Goal: Information Seeking & Learning: Learn about a topic

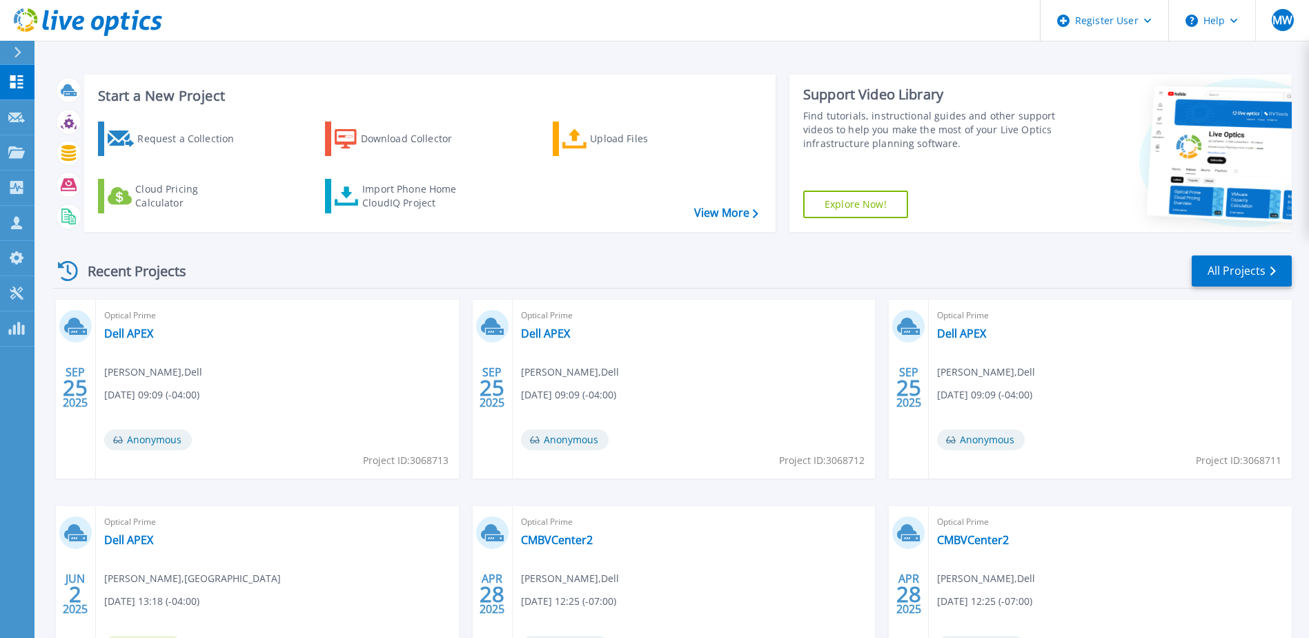
click at [322, 135] on div "Request a Collection Download Collector Upload Files Cloud Pricing Calculator I…" at bounding box center [428, 167] width 682 height 115
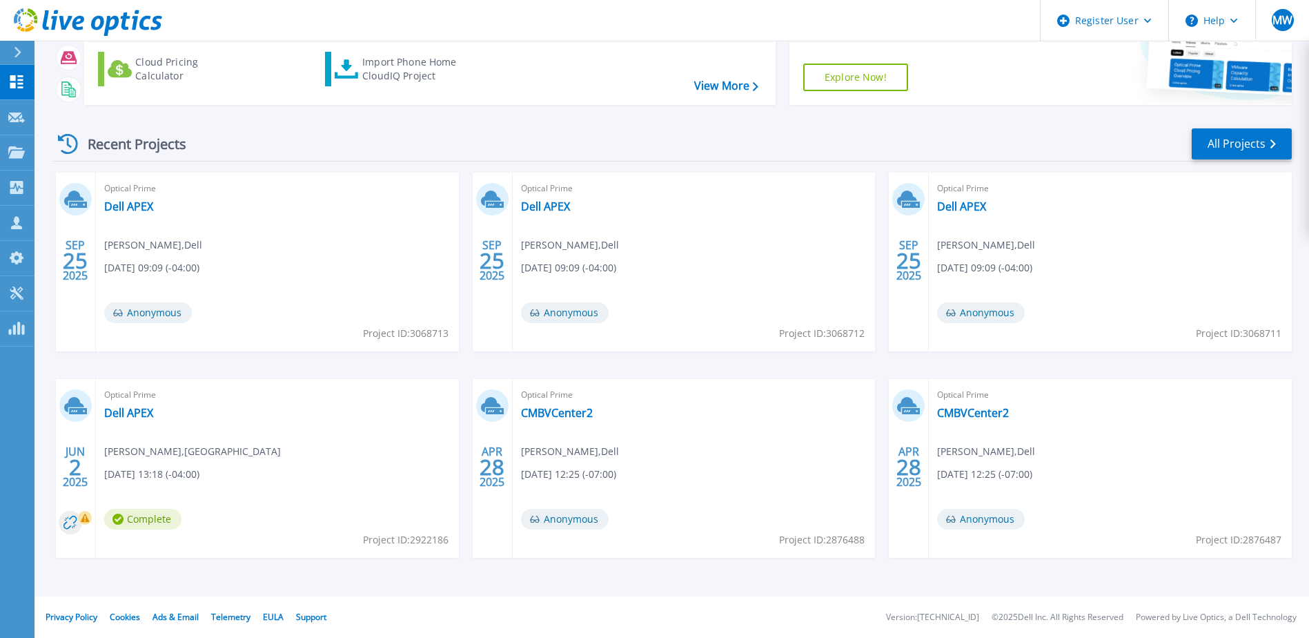
click at [284, 322] on div "Optical Prime Dell APEX [PERSON_NAME] , Dell [DATE] 09:09 (-04:00) Anonymous Pr…" at bounding box center [277, 262] width 363 height 179
click at [138, 200] on link "Dell APEX" at bounding box center [128, 206] width 49 height 14
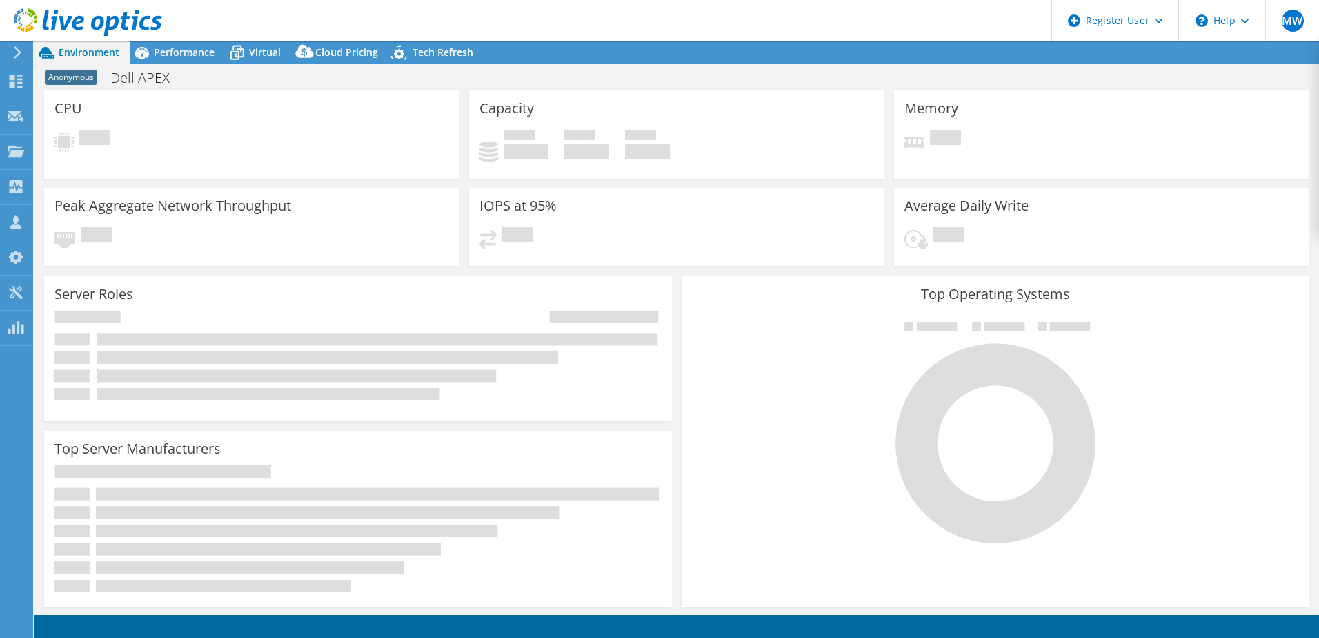
select select "USD"
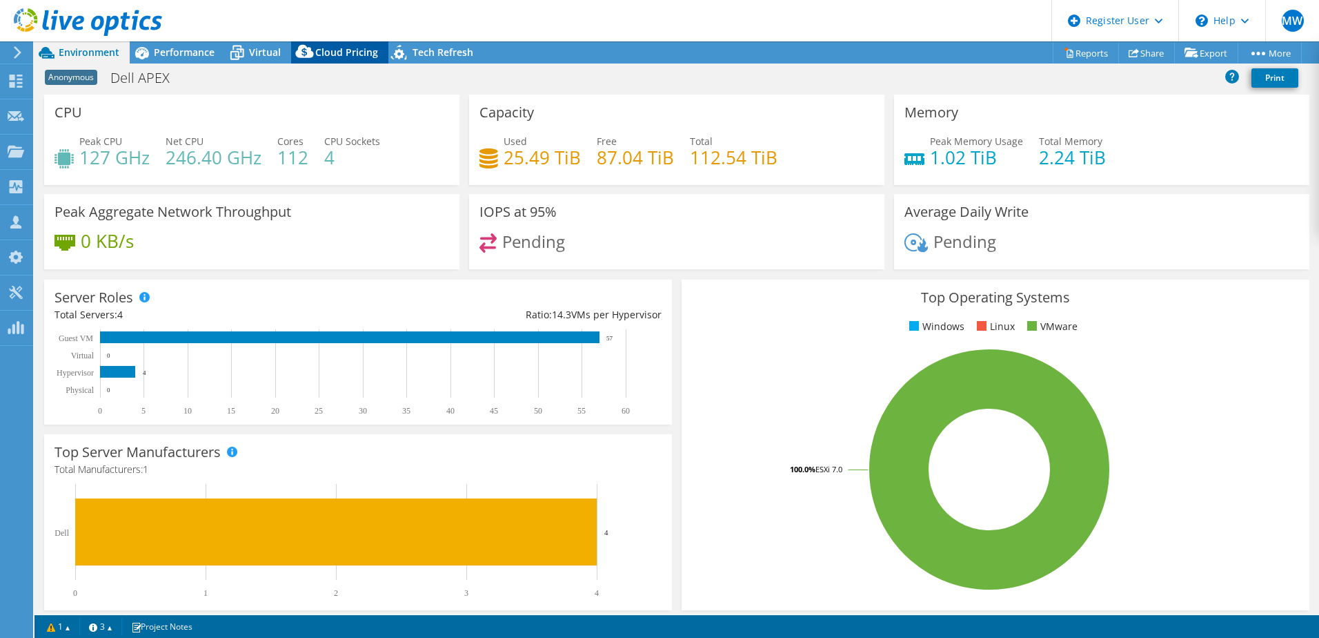
click at [346, 55] on span "Cloud Pricing" at bounding box center [346, 52] width 63 height 13
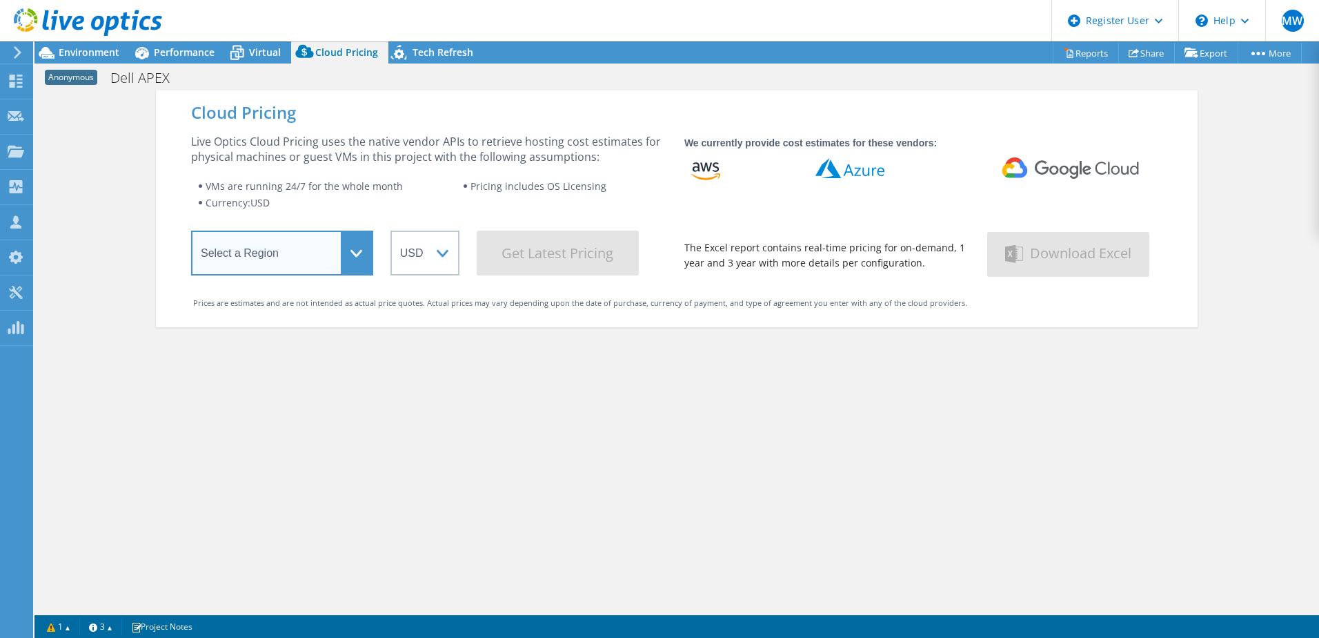
click at [341, 240] on select "Select a Region Asia Pacific (Hong Kong) Asia Pacific (Mumbai) Asia Pacific (Se…" at bounding box center [282, 252] width 182 height 45
click at [485, 393] on div "Cloud Pricing Live Optics Cloud Pricing uses the native vendor APIs to retrieve…" at bounding box center [677, 409] width 1042 height 638
click at [335, 264] on select "Select a Region Asia Pacific (Hong Kong) Asia Pacific (Mumbai) Asia Pacific (Se…" at bounding box center [282, 252] width 182 height 45
click at [419, 438] on div "Cloud Pricing Live Optics Cloud Pricing uses the native vendor APIs to retrieve…" at bounding box center [677, 409] width 1042 height 638
click at [353, 244] on select "Select a Region Asia Pacific (Hong Kong) Asia Pacific (Mumbai) Asia Pacific (Se…" at bounding box center [282, 252] width 182 height 45
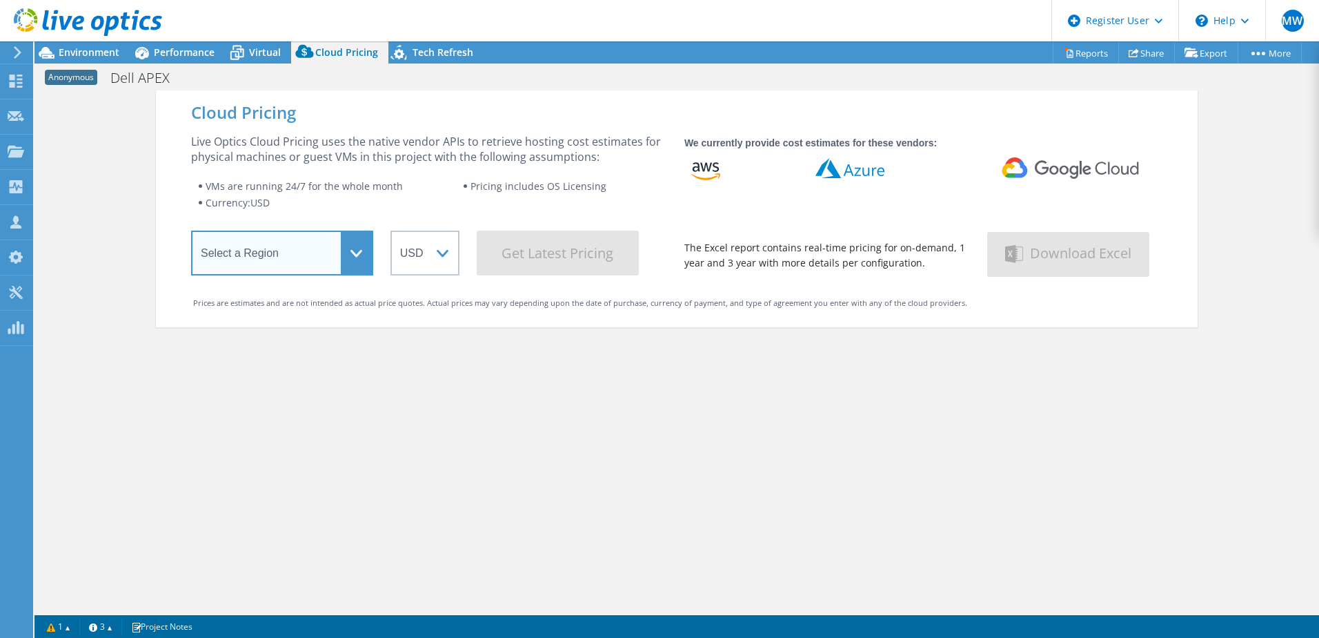
select select "USEast"
click at [191, 233] on select "Select a Region Asia Pacific (Hong Kong) Asia Pacific (Mumbai) Asia Pacific (Se…" at bounding box center [282, 252] width 182 height 45
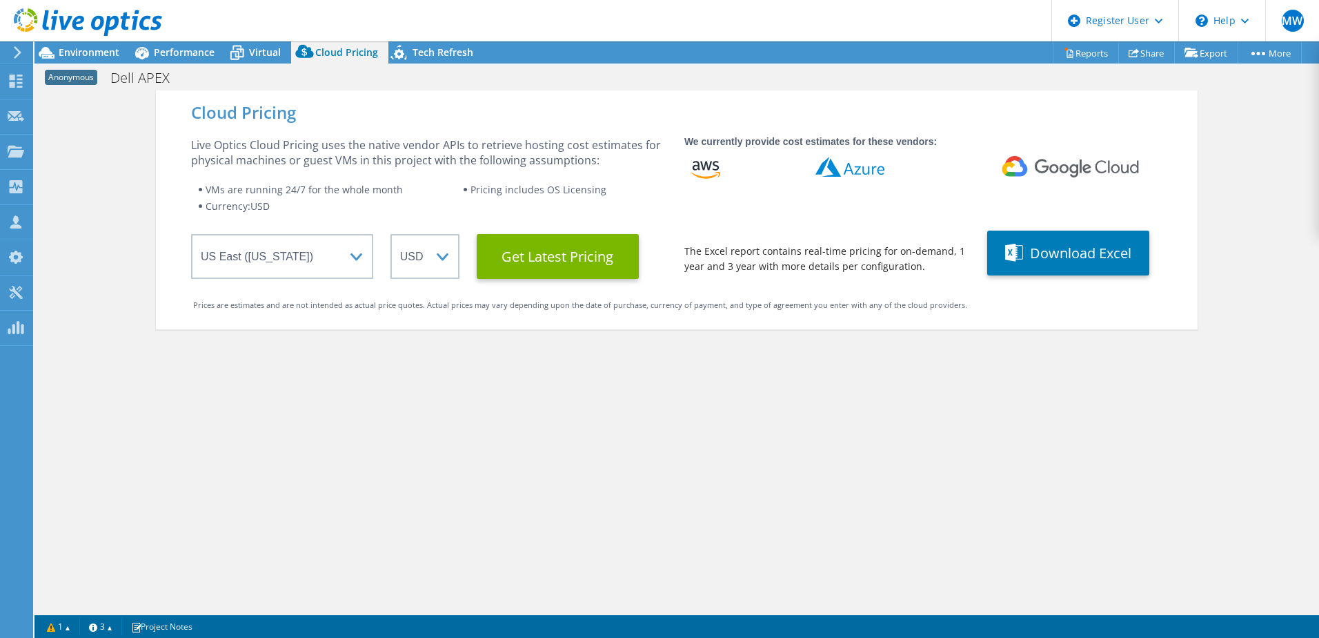
click at [491, 388] on div "Cloud Pricing Live Optics Cloud Pricing uses the native vendor APIs to retrieve…" at bounding box center [677, 409] width 1042 height 638
drag, startPoint x: 517, startPoint y: 370, endPoint x: 587, endPoint y: 251, distance: 137.6
click at [587, 251] on Latest "Get Latest Pricing" at bounding box center [558, 256] width 162 height 45
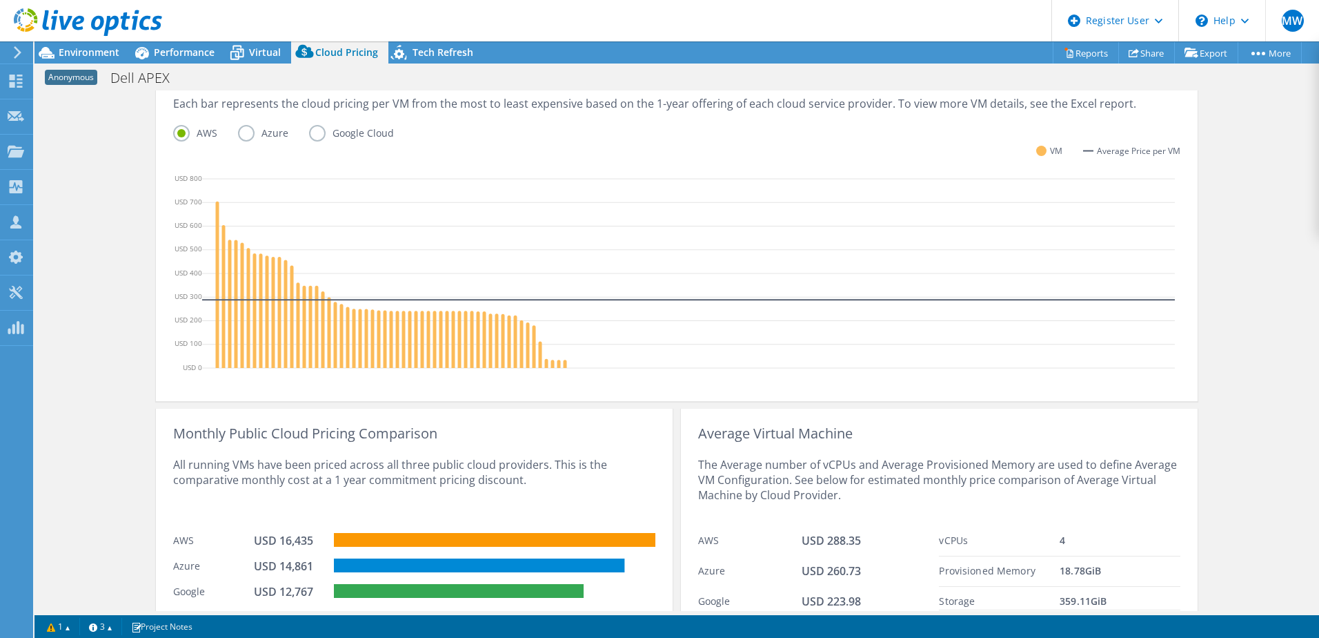
scroll to position [401, 0]
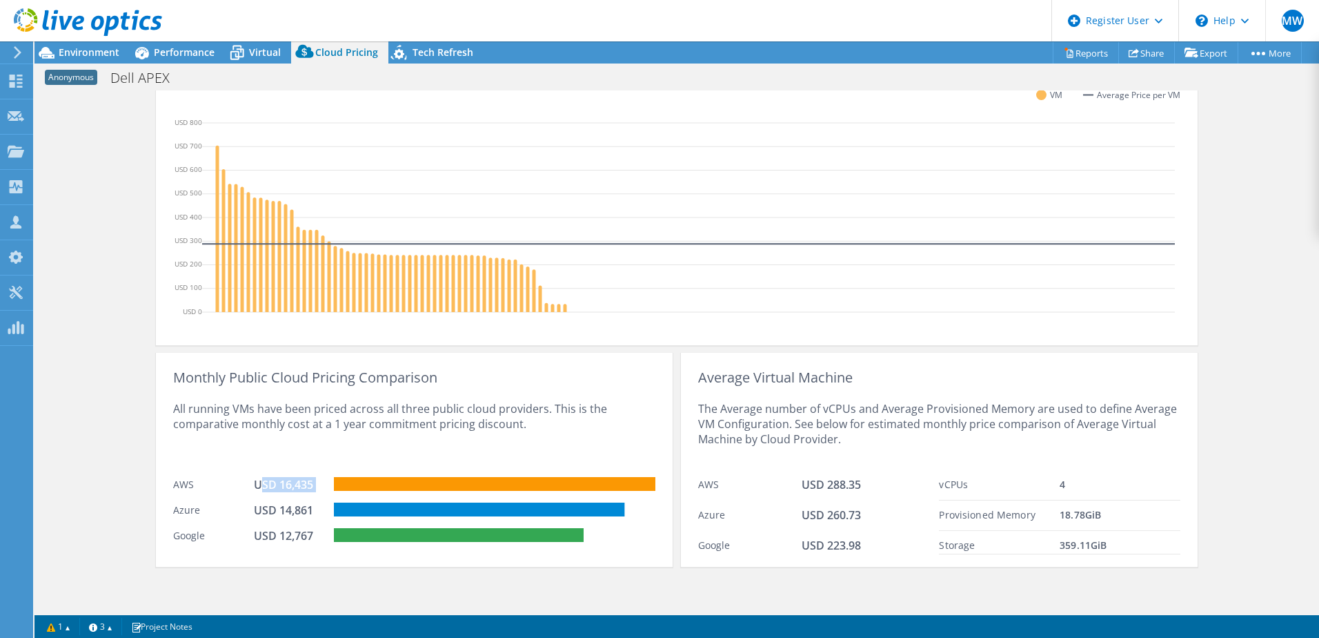
drag, startPoint x: 257, startPoint y: 480, endPoint x: 329, endPoint y: 475, distance: 71.9
click at [329, 475] on div "AWS USD 16,435" at bounding box center [414, 483] width 482 height 26
drag, startPoint x: 329, startPoint y: 475, endPoint x: 301, endPoint y: 503, distance: 40.0
click at [301, 503] on div "USD 14,861" at bounding box center [288, 509] width 69 height 15
drag, startPoint x: 250, startPoint y: 512, endPoint x: 308, endPoint y: 504, distance: 59.2
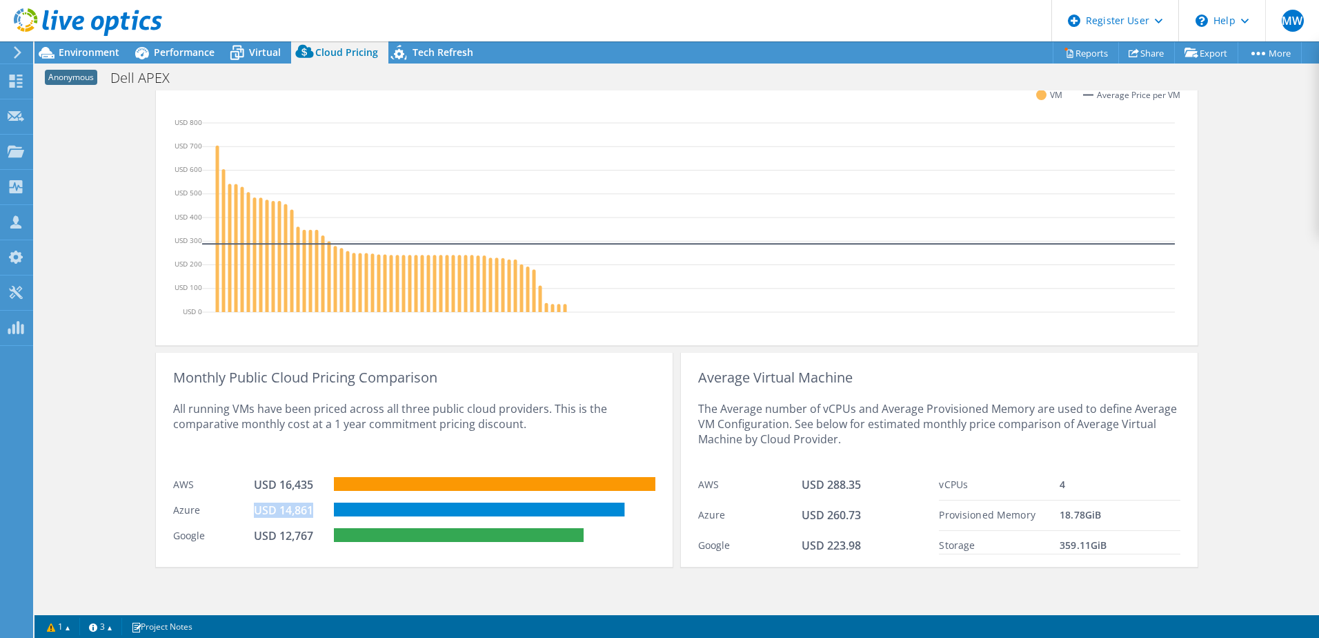
click at [308, 504] on div "USD 14,861" at bounding box center [288, 509] width 69 height 15
drag, startPoint x: 308, startPoint y: 504, endPoint x: 301, endPoint y: 532, distance: 29.3
click at [302, 531] on div "USD 12,767" at bounding box center [288, 535] width 69 height 15
